Goal: Task Accomplishment & Management: Manage account settings

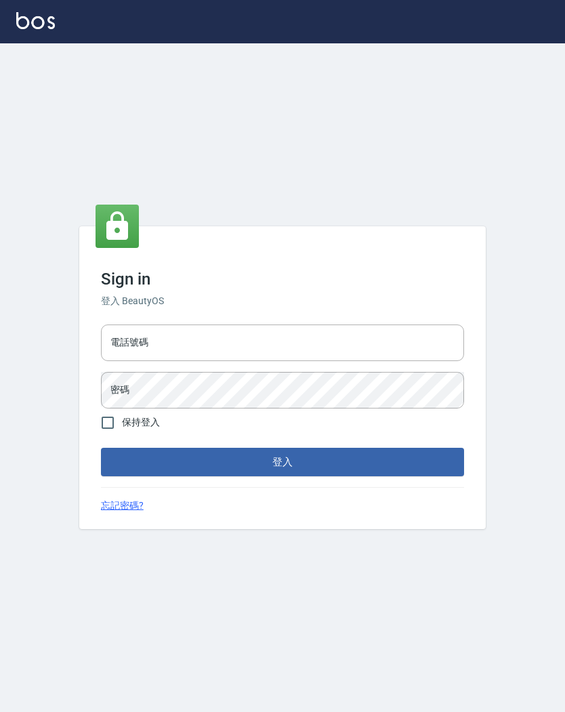
click at [319, 343] on input "電話號碼" at bounding box center [282, 342] width 363 height 37
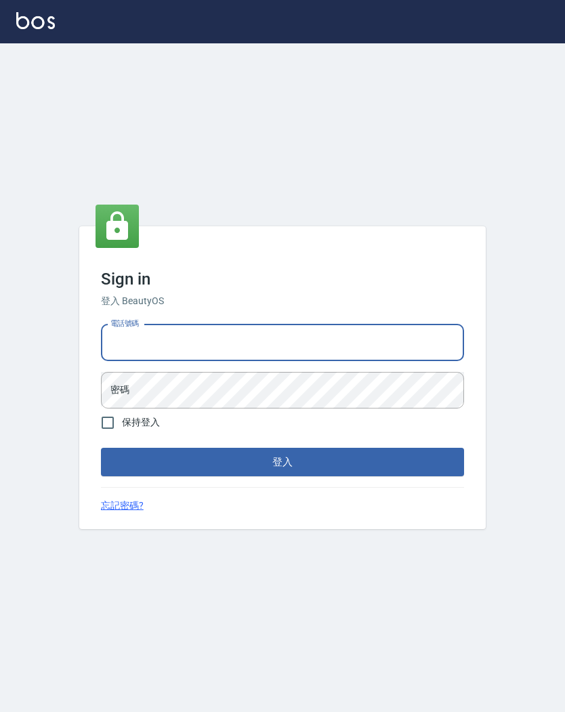
type input "-"
type input "0930609302"
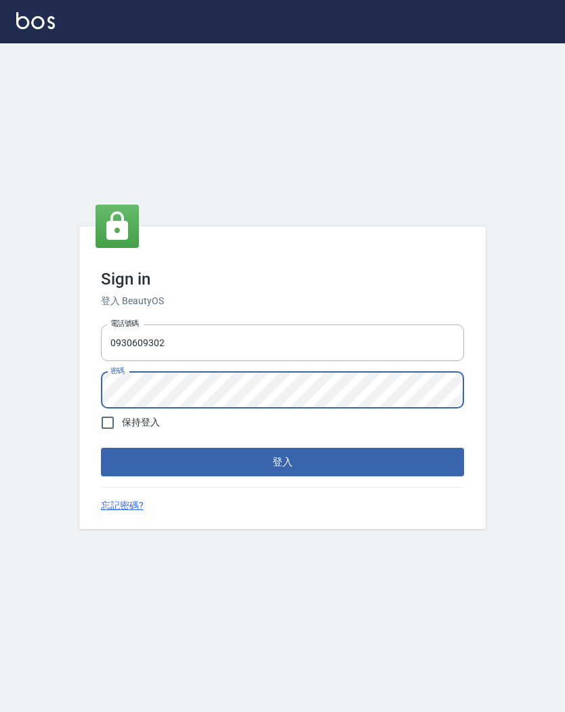
click at [300, 453] on button "登入" at bounding box center [282, 462] width 363 height 28
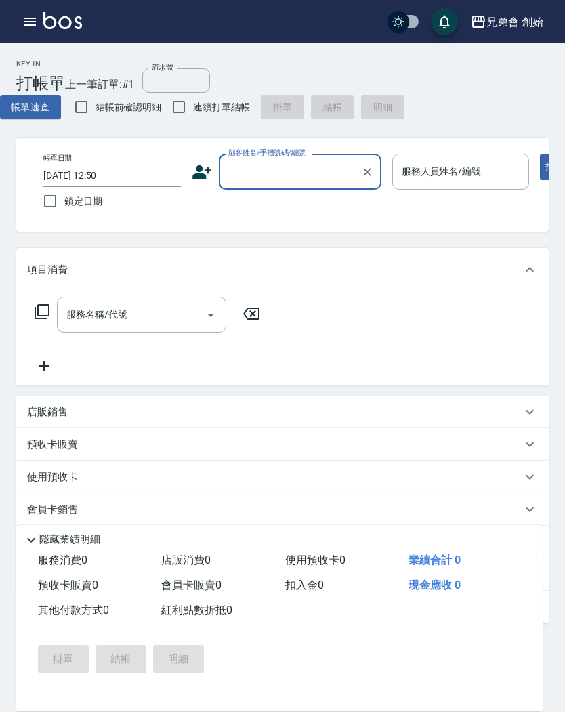
click at [20, 37] on div "兄弟會 創始 登出" at bounding box center [282, 21] width 565 height 43
click at [32, 26] on icon "button" at bounding box center [30, 22] width 12 height 8
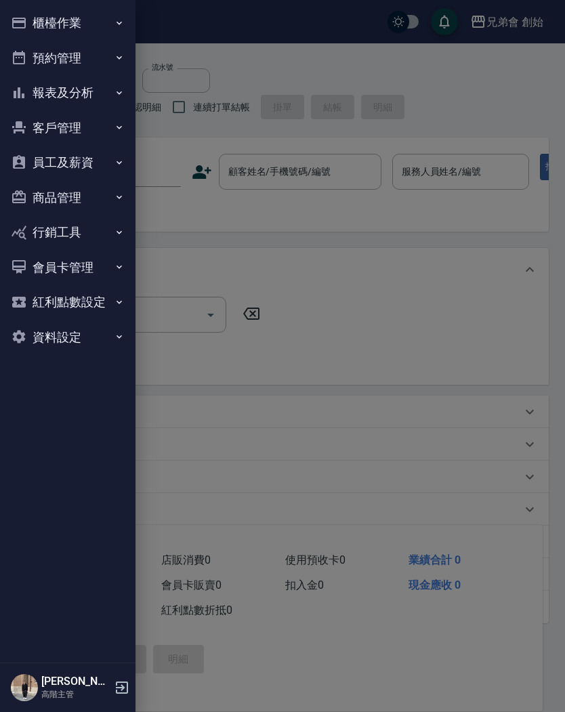
click at [49, 55] on button "預約管理" at bounding box center [67, 58] width 125 height 35
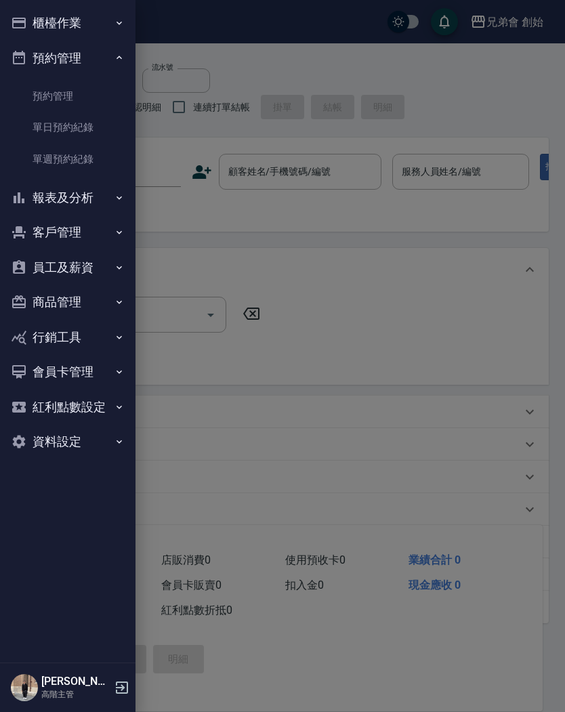
click at [54, 135] on link "單日預約紀錄" at bounding box center [67, 127] width 125 height 31
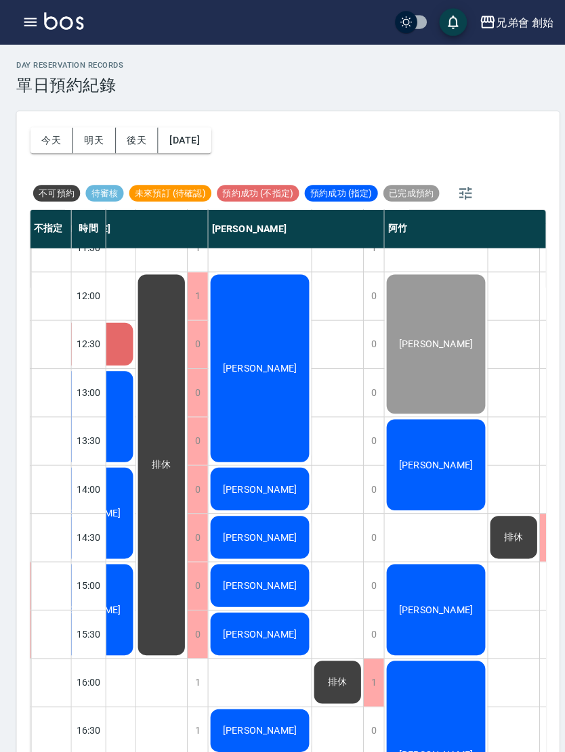
click at [445, 194] on button "button" at bounding box center [456, 189] width 33 height 33
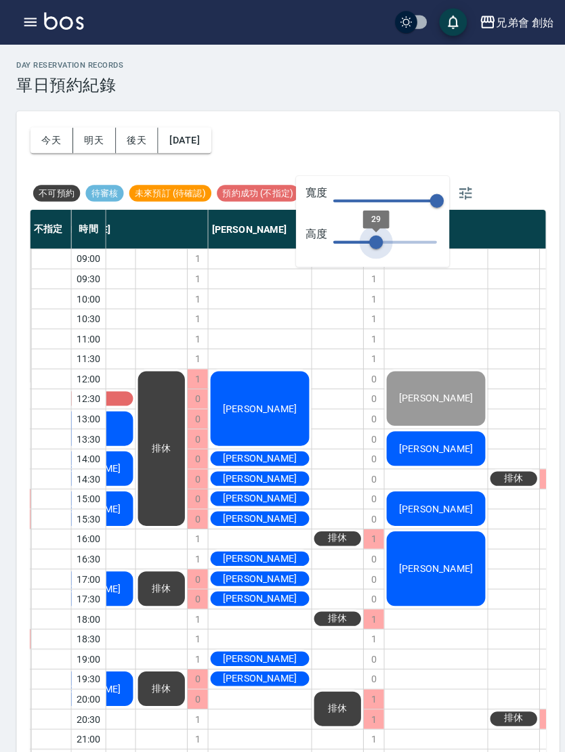
scroll to position [0, 641]
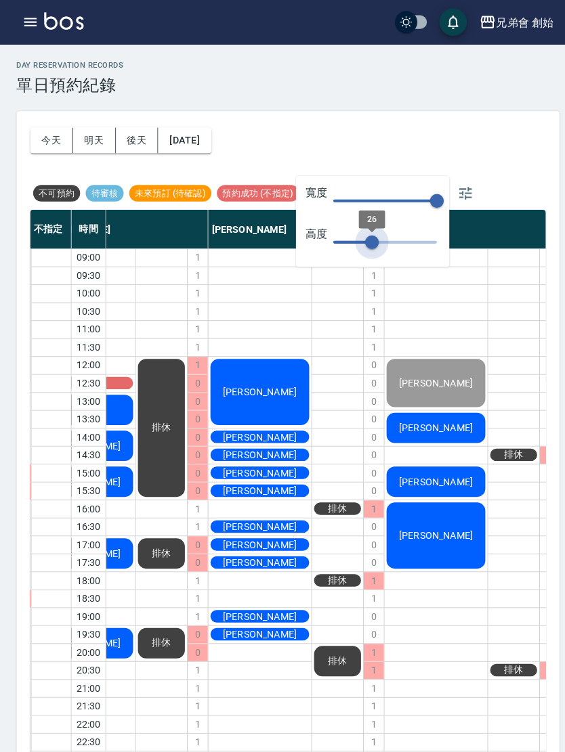
type input "29"
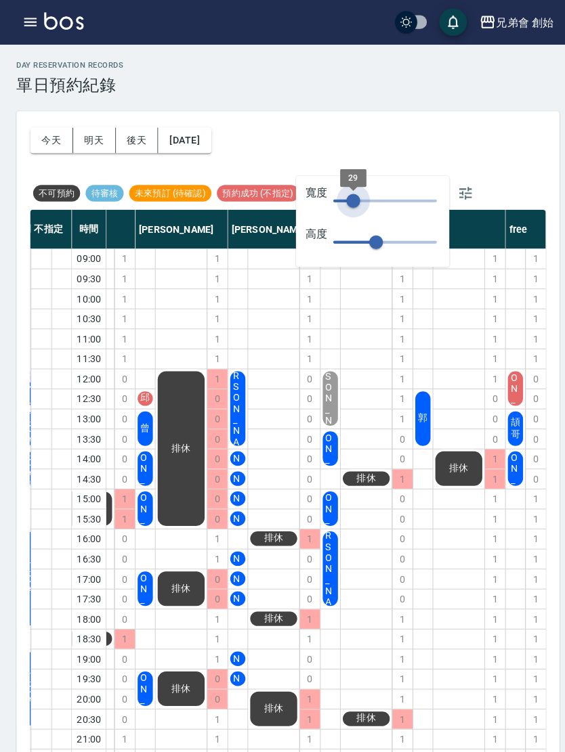
scroll to position [0, 199]
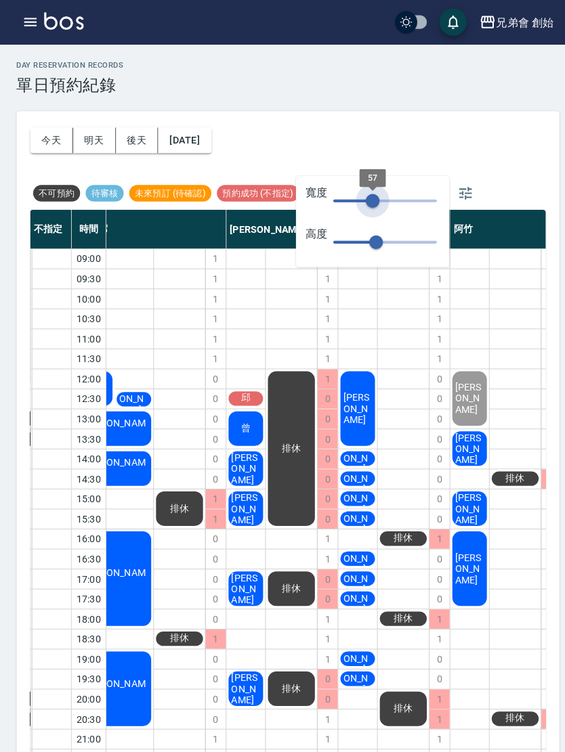
type input "57"
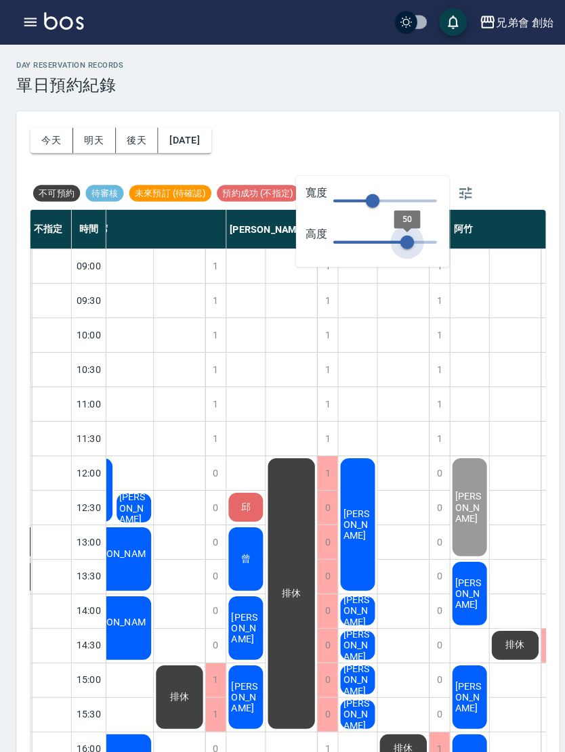
type input "49"
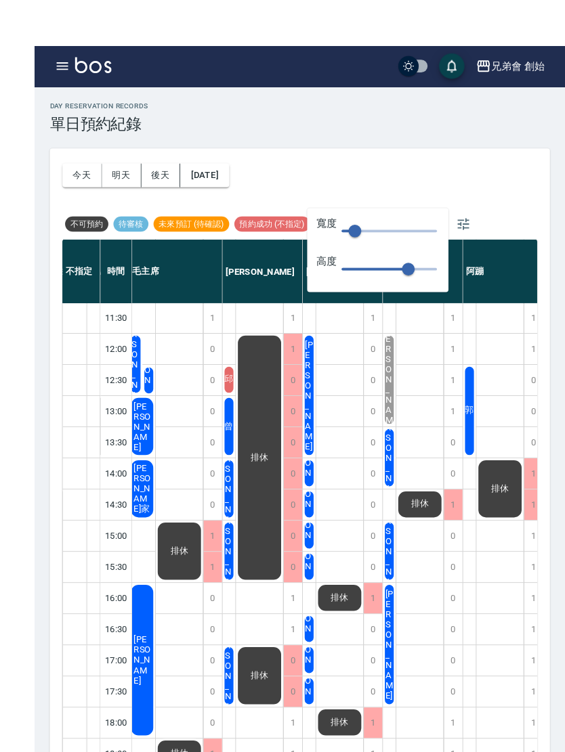
scroll to position [9, 0]
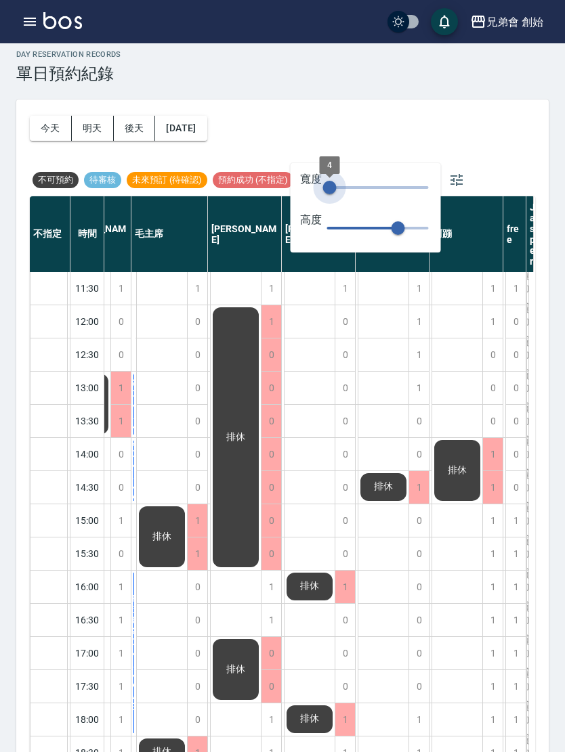
type input "0"
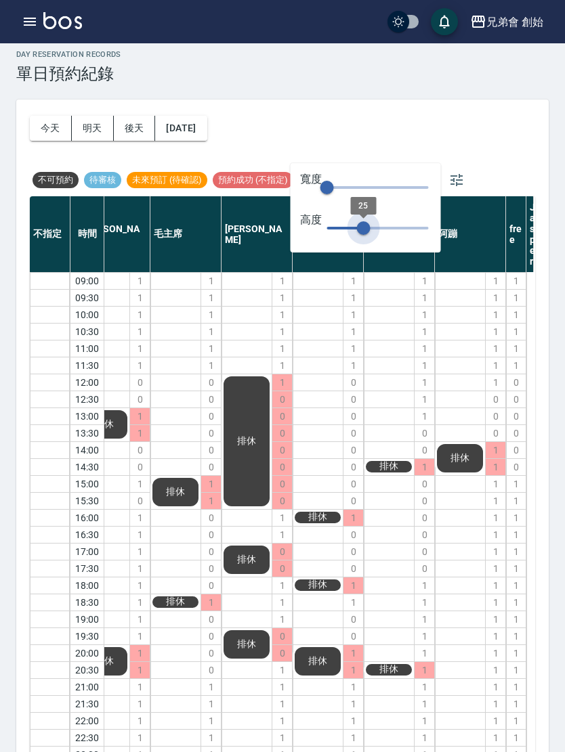
scroll to position [0, 45]
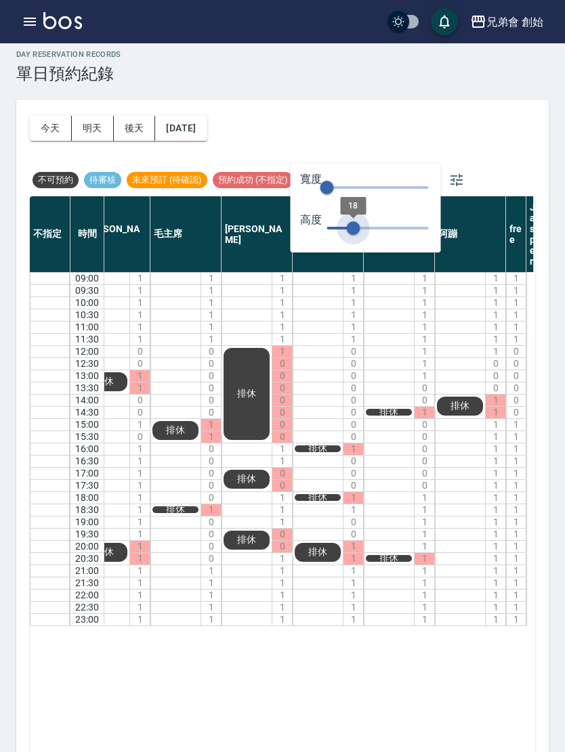
type input "17"
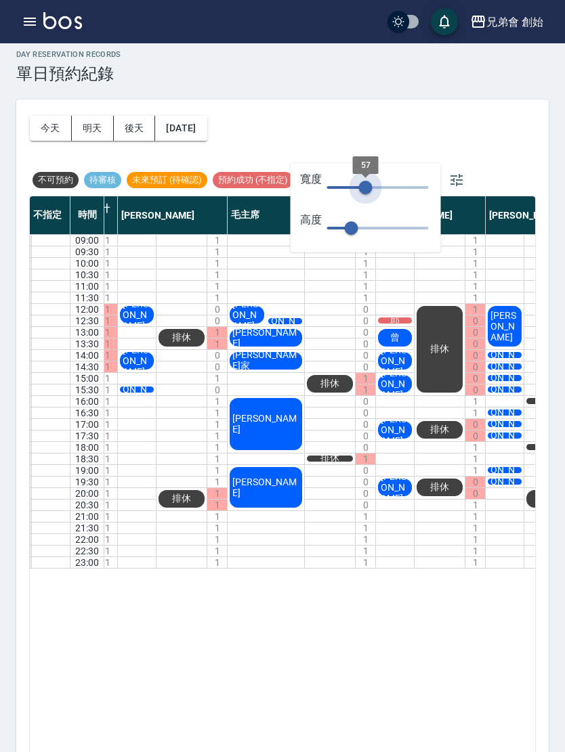
type input "57"
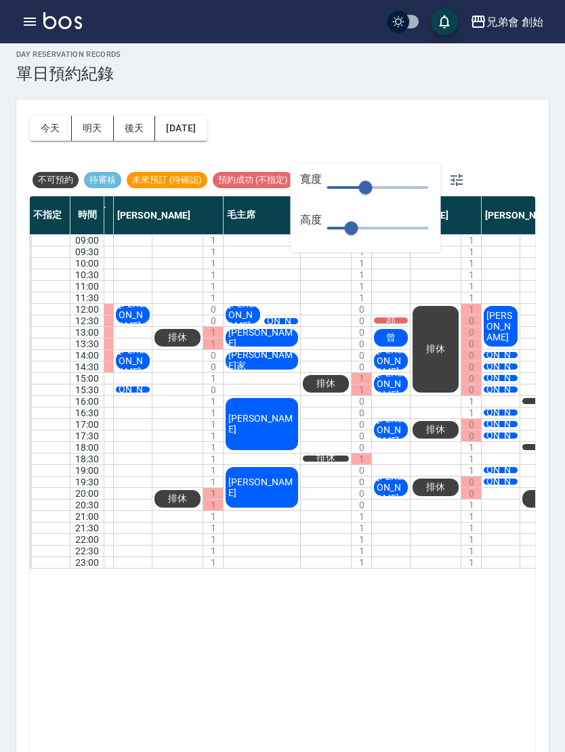
scroll to position [0, 50]
click at [482, 123] on div "[DATE] [DATE] [DATE] [DATE] 不可預約 待審核 未來預訂 (待確認) 預約成功 (不指定) 預約成功 (指定) 已完成預約" at bounding box center [282, 148] width 505 height 97
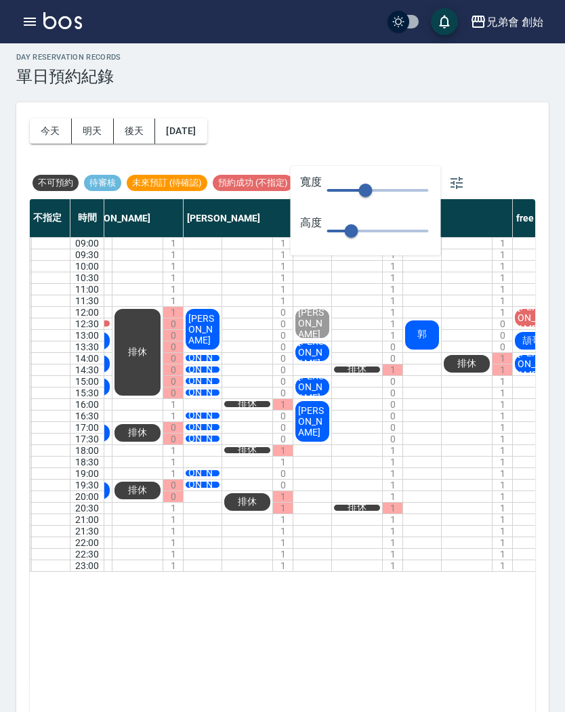
scroll to position [0, 359]
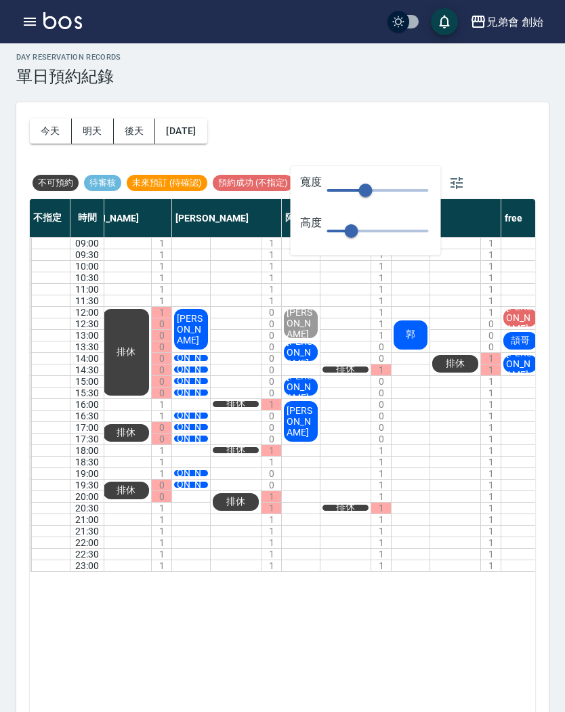
click at [499, 154] on div "[DATE] [DATE] [DATE] [DATE] 不可預約 待審核 未來預訂 (待確認) 預約成功 (不指定) 預約成功 (指定) 已完成預約" at bounding box center [282, 150] width 505 height 97
click at [513, 118] on div "[DATE] [DATE] [DATE] [DATE] 不可預約 待審核 未來預訂 (待確認) 預約成功 (不指定) 預約成功 (指定) 已完成預約" at bounding box center [282, 150] width 505 height 97
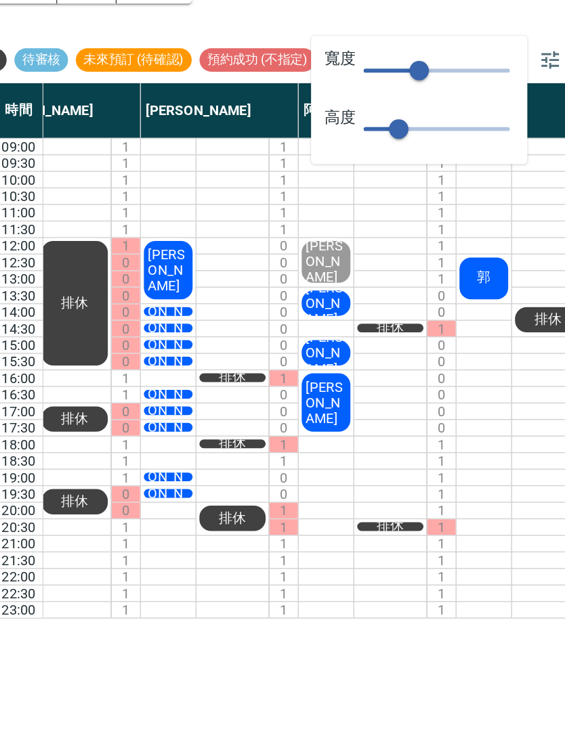
click at [282, 238] on div "[PERSON_NAME] [PERSON_NAME] [PERSON_NAME] [PERSON_NAME]" at bounding box center [301, 405] width 39 height 334
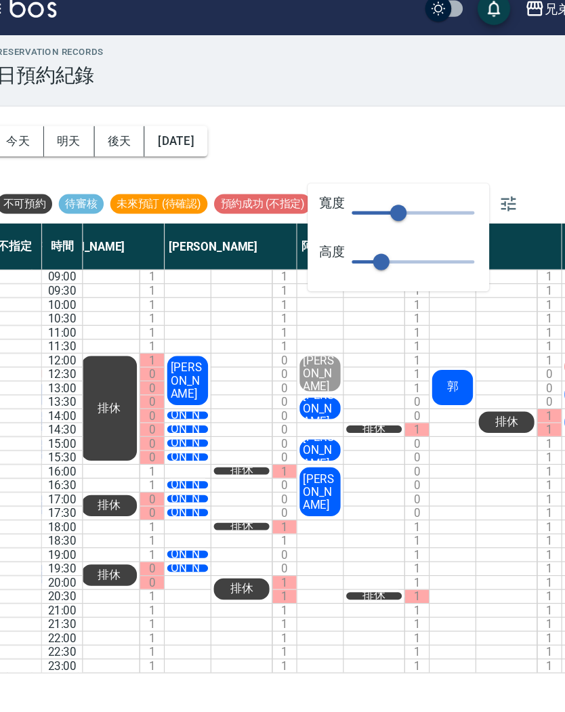
scroll to position [0, 0]
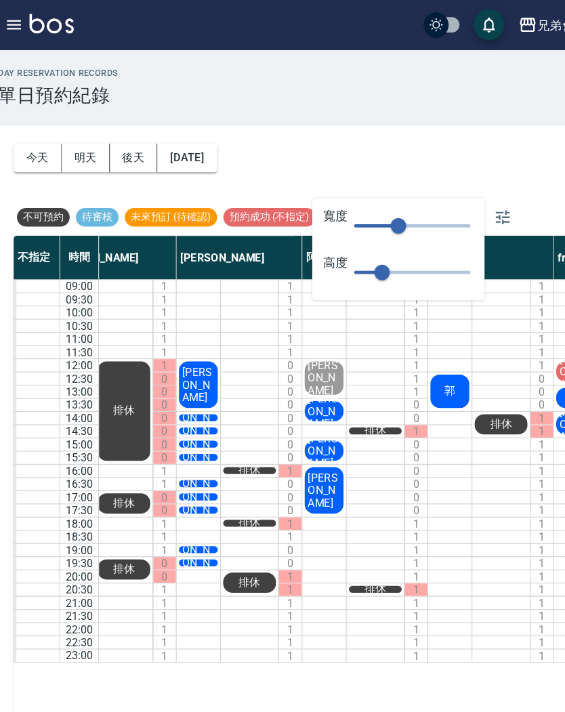
click at [421, 74] on div "day Reservation records 單日預約紀錄" at bounding box center [282, 76] width 532 height 33
click at [440, 133] on div "[DATE] [DATE] [DATE] [DATE] 不可預約 待審核 未來預訂 (待確認) 預約成功 (不指定) 預約成功 (指定) 已完成預約" at bounding box center [282, 157] width 505 height 97
click at [448, 184] on icon "button" at bounding box center [456, 190] width 16 height 16
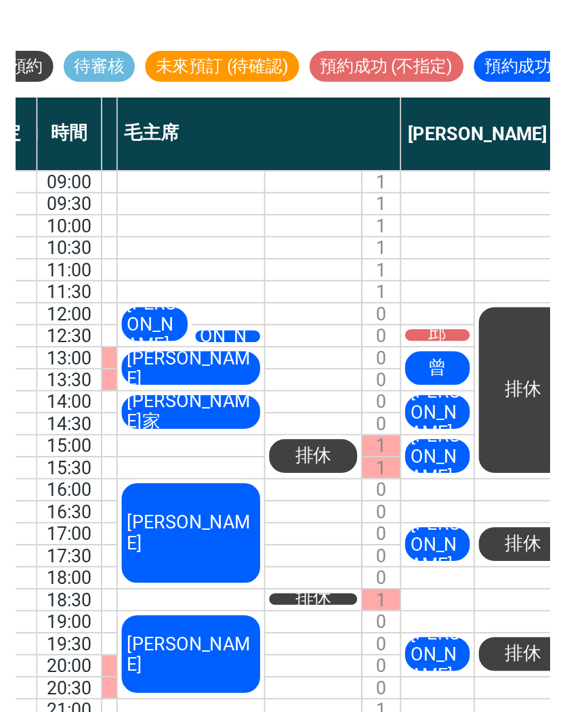
scroll to position [0, 154]
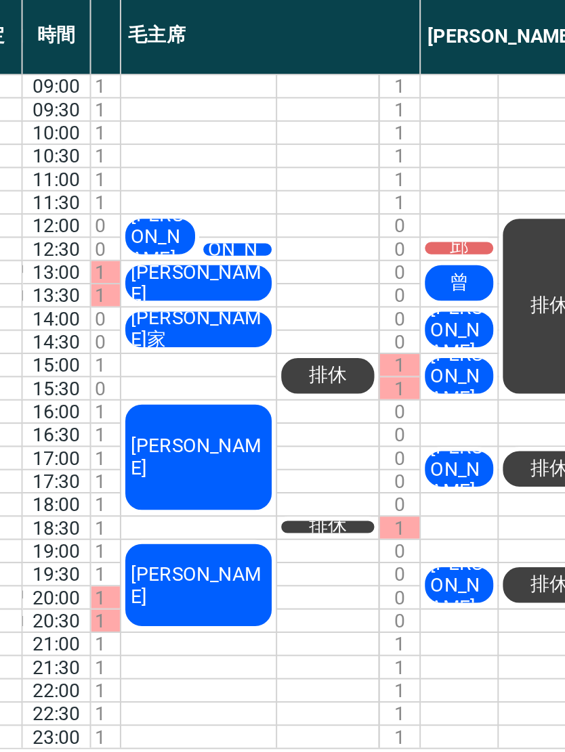
click at [247, 521] on div "1" at bounding box center [257, 526] width 20 height 11
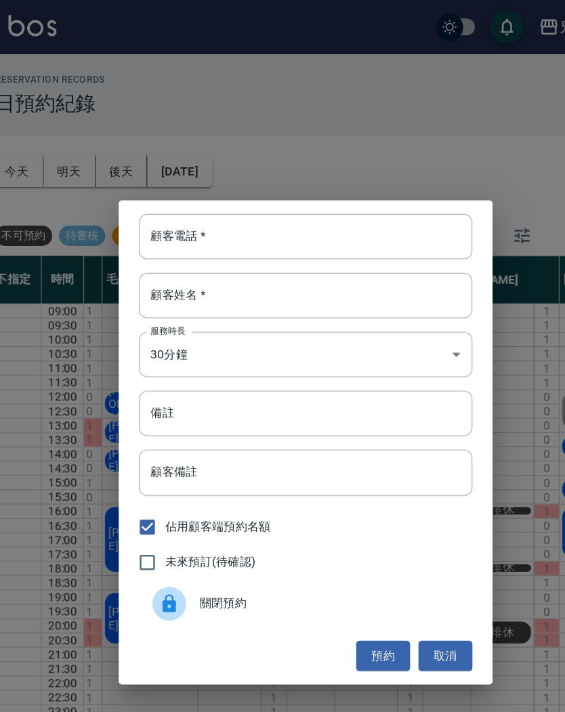
click at [373, 526] on button "取消" at bounding box center [394, 527] width 43 height 25
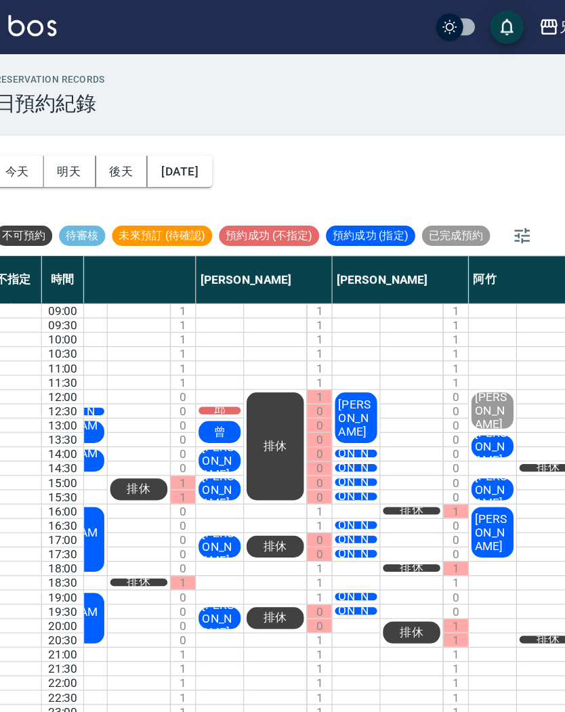
scroll to position [0, 228]
